Goal: Task Accomplishment & Management: Complete application form

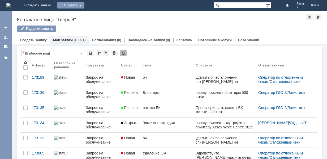
click at [85, 5] on div "Создать" at bounding box center [70, 5] width 27 height 6
click at [99, 15] on link "Заявка" at bounding box center [78, 16] width 40 height 6
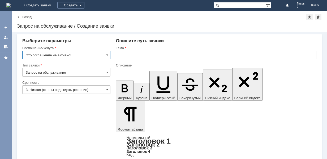
click at [87, 54] on input "Это соглашение не активно!" at bounding box center [66, 55] width 88 height 9
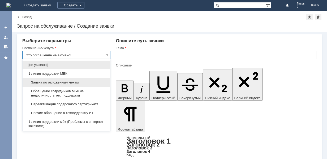
click at [81, 81] on span "Заявка по отложенным чекам" at bounding box center [66, 82] width 81 height 4
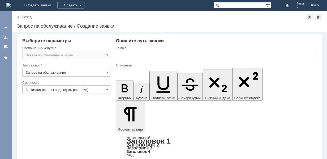
type input "Заявка по отложенным чекам"
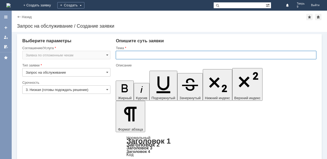
click at [139, 53] on input "text" at bounding box center [216, 55] width 201 height 9
type input "удаление ОЧ"
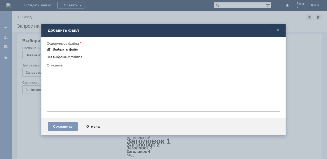
click at [66, 51] on div "Выбрать файл" at bounding box center [66, 49] width 26 height 4
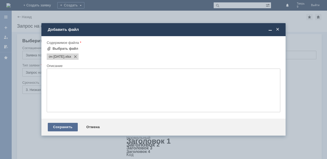
click at [63, 127] on div "Сохранить" at bounding box center [63, 127] width 30 height 9
